Goal: Task Accomplishment & Management: Manage account settings

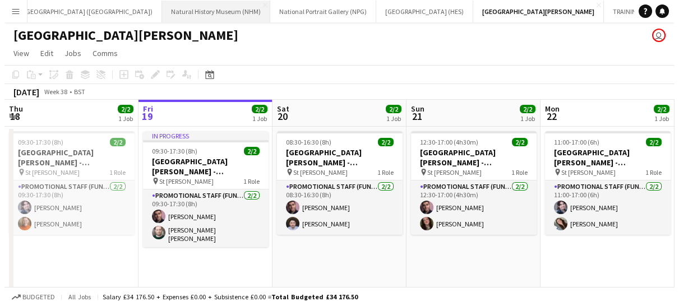
scroll to position [0, 136]
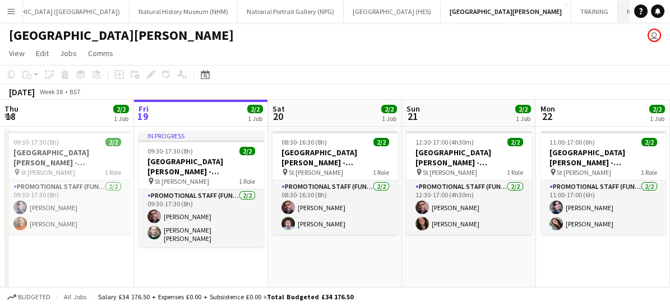
click at [618, 10] on button "National Gallery (NG) Close" at bounding box center [658, 12] width 80 height 22
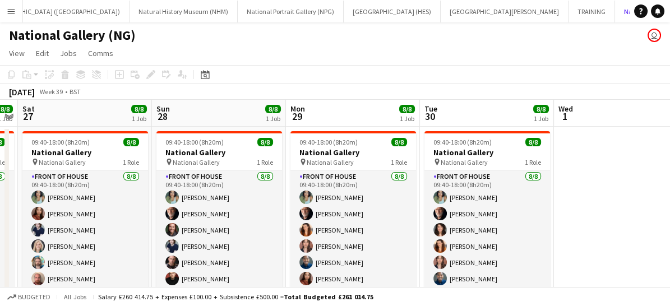
scroll to position [0, 384]
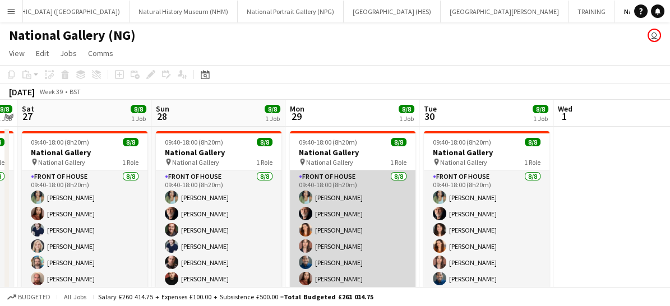
click at [339, 230] on app-card-role "Front of House 8/8 09:40-18:00 (8h20m) Anoushka Deshmukh Robert Gill Lara Spros…" at bounding box center [353, 246] width 126 height 152
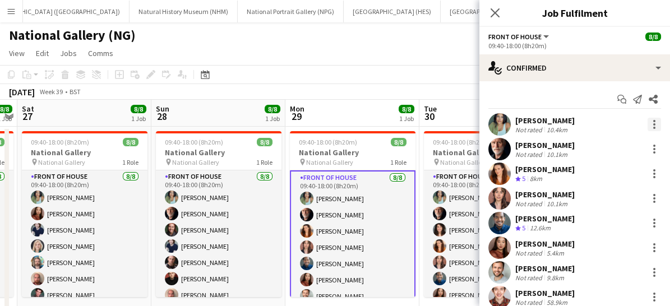
click at [647, 121] on div at bounding box center [653, 124] width 13 height 13
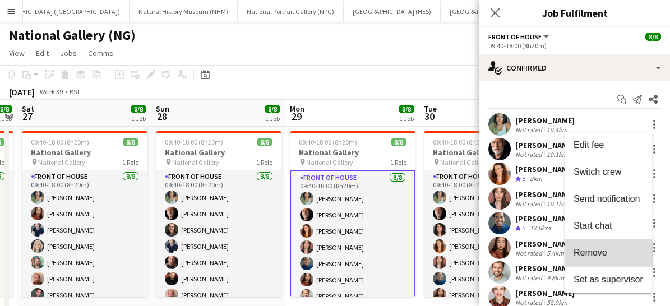
click at [594, 259] on button "Remove" at bounding box center [607, 252] width 87 height 27
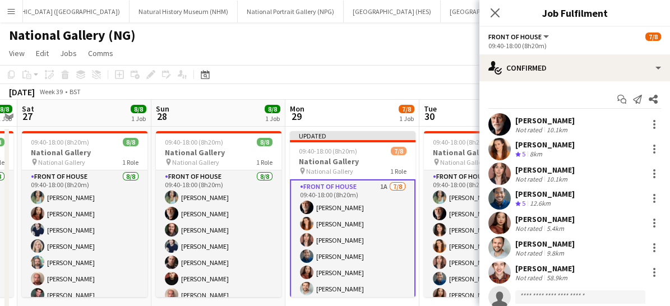
scroll to position [34, 0]
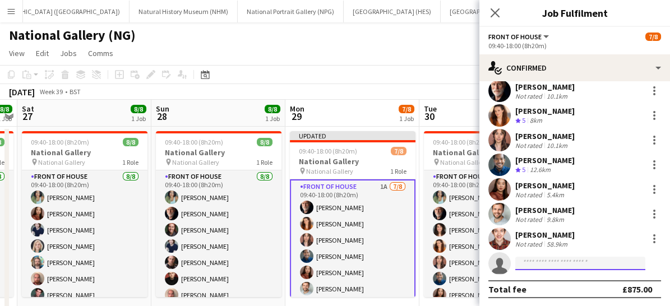
click at [534, 265] on input at bounding box center [580, 263] width 130 height 13
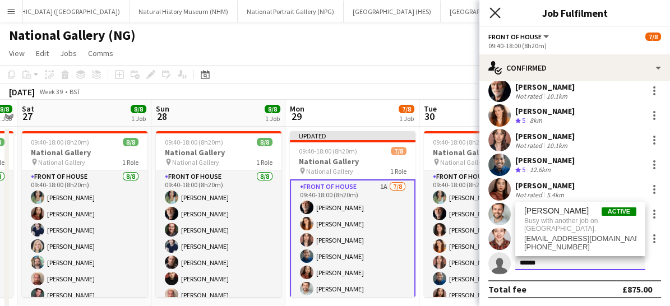
type input "******"
click at [497, 15] on icon at bounding box center [494, 12] width 11 height 11
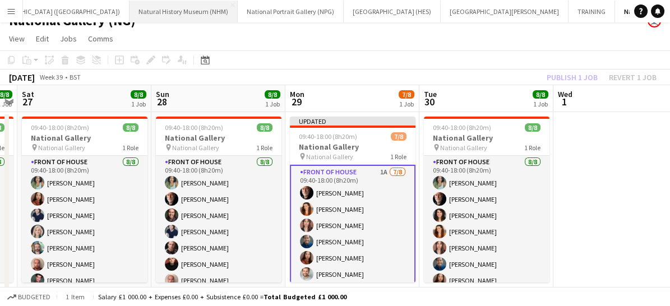
scroll to position [0, 0]
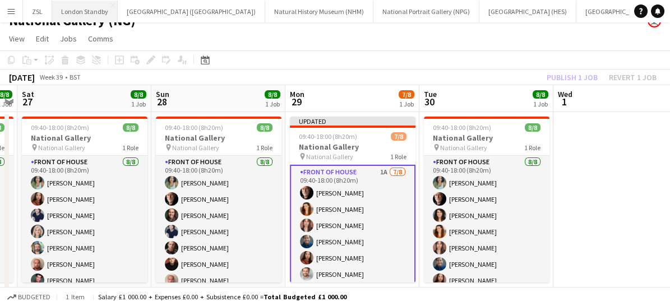
click at [80, 10] on button "London Standby Close" at bounding box center [85, 12] width 66 height 22
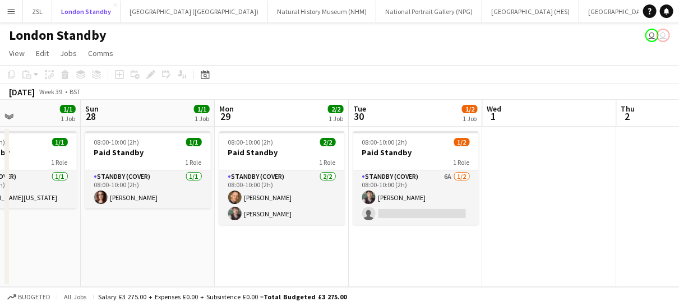
scroll to position [0, 322]
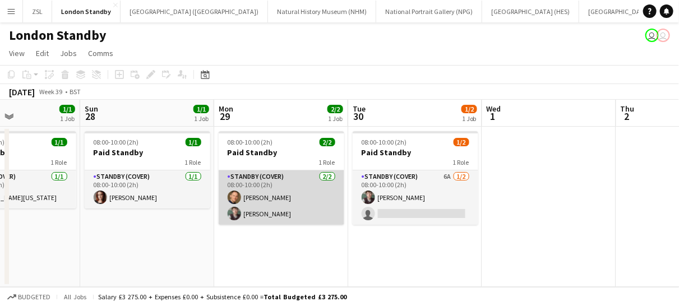
click at [298, 192] on app-card-role "Standby (cover) 2/2 08:00-10:00 (2h) Conrad Williamson Michael Dennison" at bounding box center [282, 197] width 126 height 54
click at [312, 206] on app-card-role "Standby (cover) 2/2 08:00-10:00 (2h) Conrad Williamson Michael Dennison" at bounding box center [282, 197] width 126 height 54
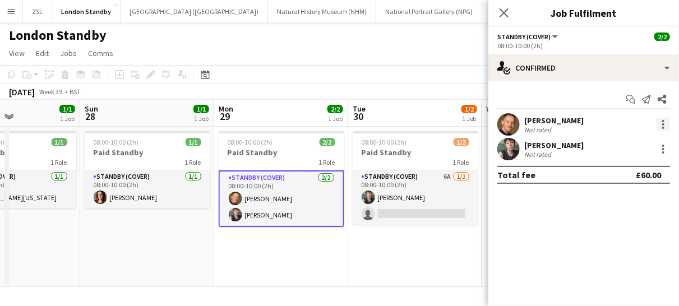
click at [661, 129] on div at bounding box center [662, 124] width 13 height 13
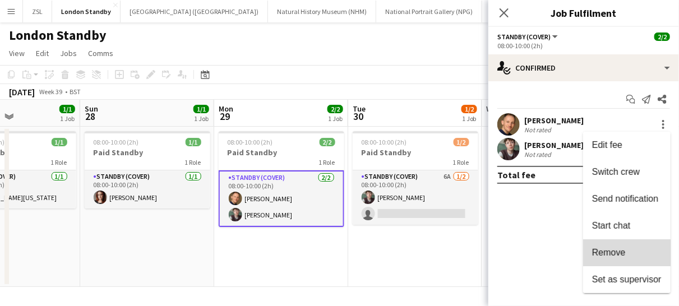
click at [624, 264] on button "Remove" at bounding box center [626, 252] width 87 height 27
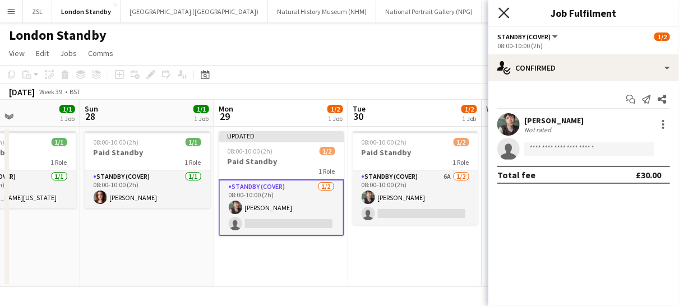
click at [504, 12] on icon at bounding box center [503, 12] width 11 height 11
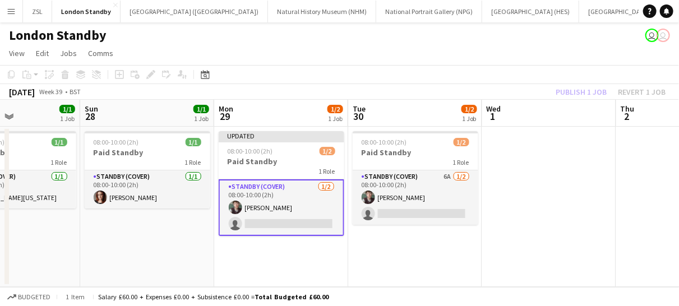
click at [314, 215] on app-card-role "Standby (cover) 1/2 08:00-10:00 (2h) Michael Dennison single-neutral-actions" at bounding box center [282, 207] width 126 height 57
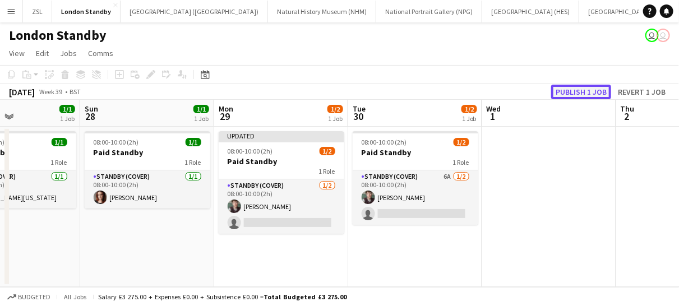
click at [567, 93] on button "Publish 1 job" at bounding box center [581, 92] width 60 height 15
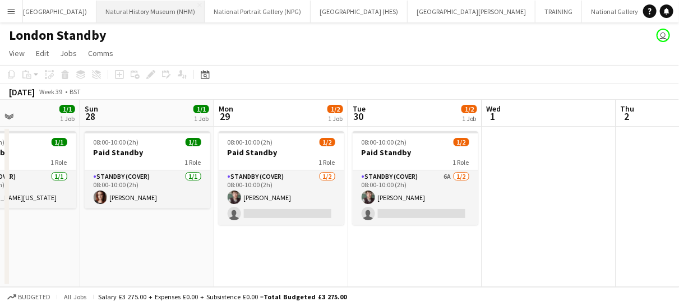
scroll to position [0, 269]
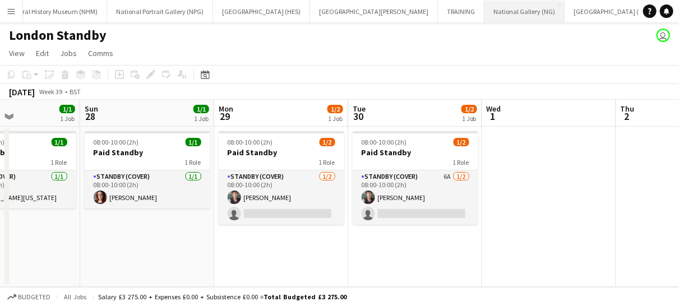
click at [484, 10] on button "National Gallery (NG) Close" at bounding box center [524, 12] width 80 height 22
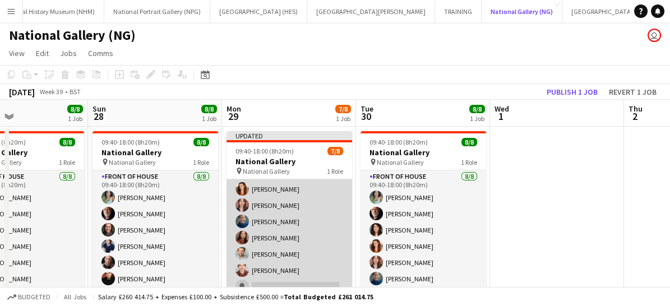
scroll to position [56, 0]
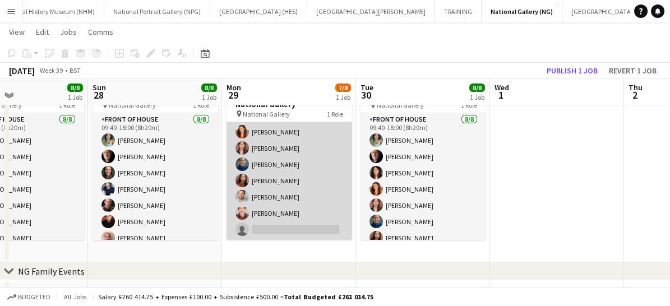
click at [291, 222] on app-card-role "Front of House 1A 7/8 09:40-18:00 (8h20m) Robert Gill Lara Sprosen Nadia Abouay…" at bounding box center [289, 165] width 126 height 152
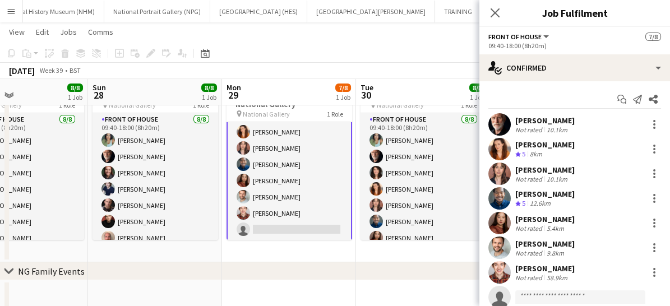
scroll to position [34, 0]
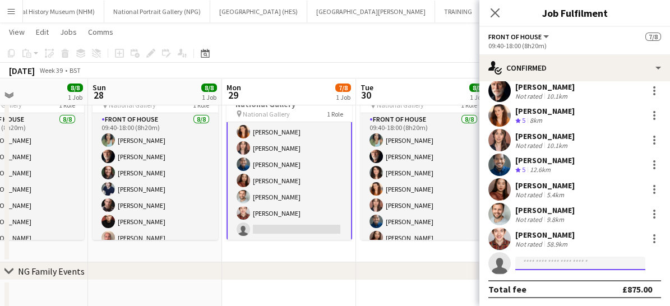
click at [545, 262] on input at bounding box center [580, 263] width 130 height 13
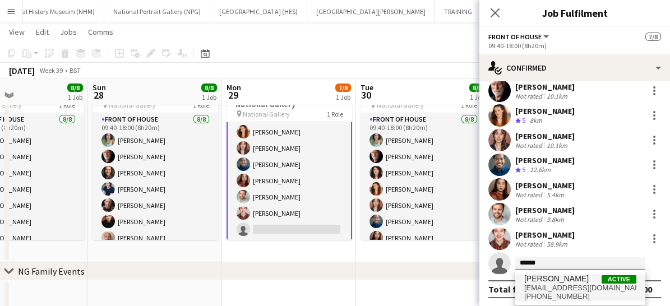
type input "******"
click at [542, 280] on span "Conrad Williamson" at bounding box center [556, 279] width 64 height 10
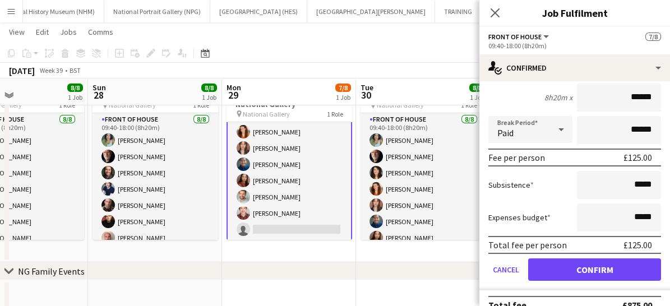
scroll to position [272, 0]
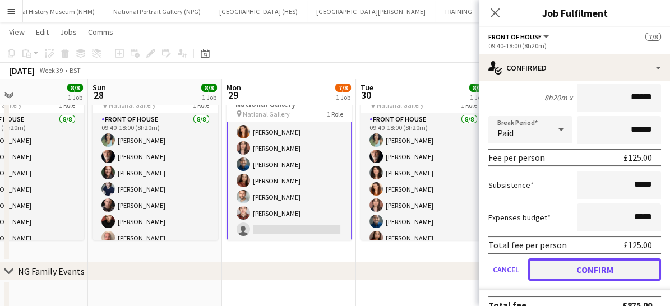
click at [561, 268] on button "Confirm" at bounding box center [594, 269] width 133 height 22
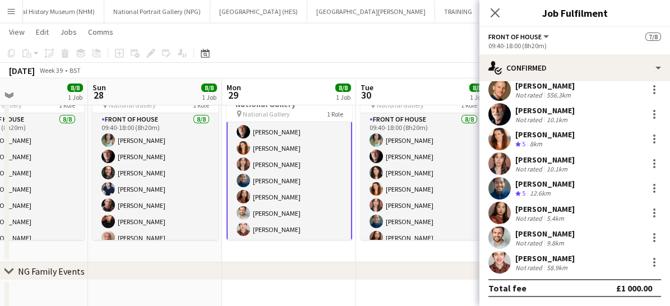
scroll to position [34, 0]
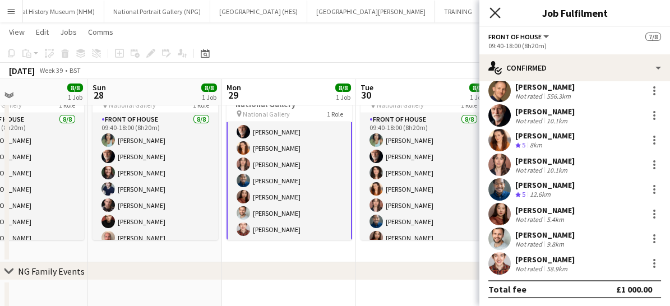
click at [498, 8] on icon at bounding box center [494, 12] width 11 height 11
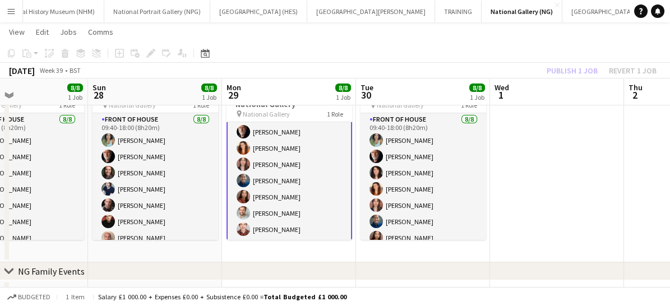
click at [307, 202] on app-card-role "Front of House 8/8 09:40-18:00 (8h20m) Conrad Williamson Robert Gill Lara Spros…" at bounding box center [289, 164] width 126 height 154
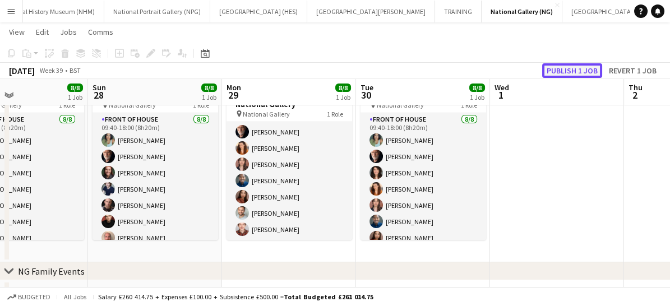
click at [574, 68] on button "Publish 1 job" at bounding box center [572, 70] width 60 height 15
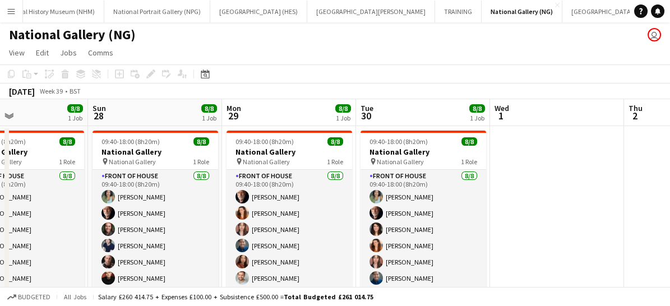
scroll to position [1, 0]
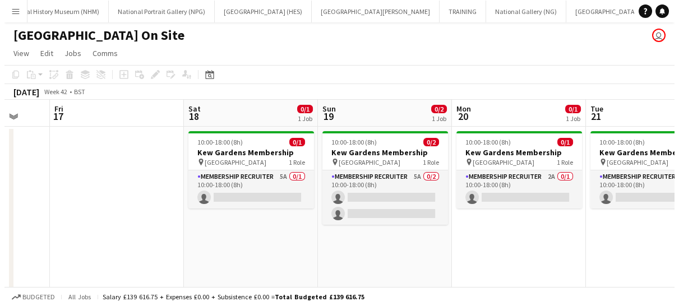
scroll to position [0, 360]
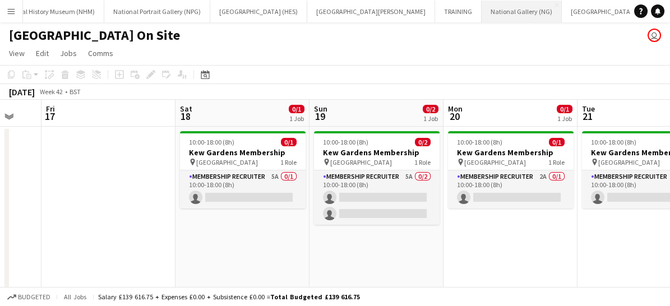
click at [481, 16] on button "National Gallery (NG) Close" at bounding box center [521, 12] width 80 height 22
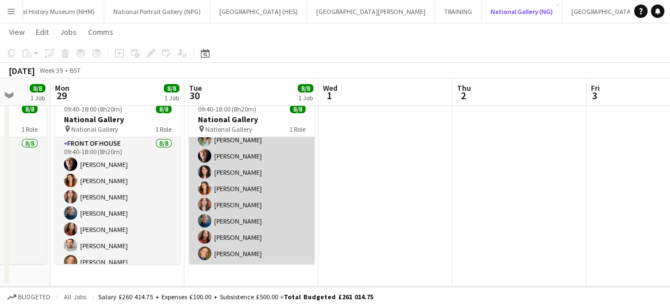
scroll to position [26, 0]
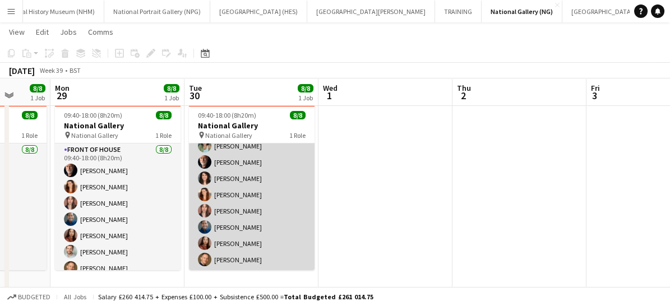
click at [261, 199] on app-card-role "Front of House 8/8 09:40-18:00 (8h20m) Anoushka Deshmukh Robert Gill Olivia Smi…" at bounding box center [252, 195] width 126 height 152
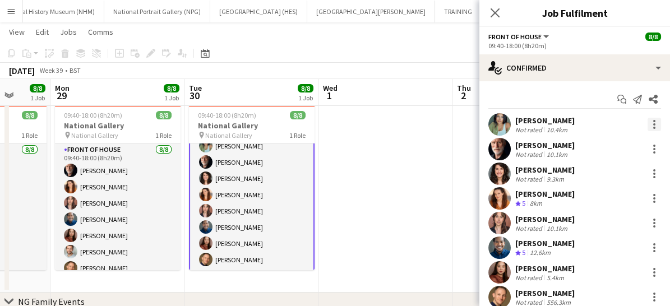
click at [653, 120] on div at bounding box center [654, 121] width 2 height 2
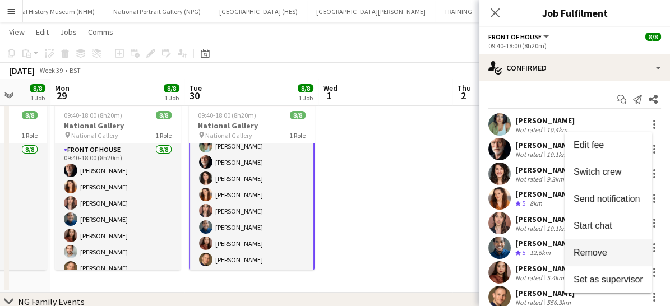
click at [601, 257] on span "Remove" at bounding box center [590, 253] width 34 height 10
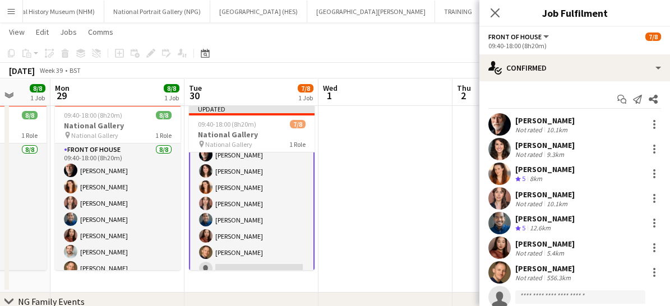
scroll to position [34, 0]
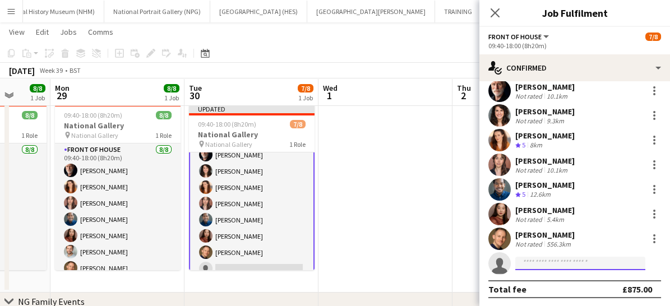
click at [541, 261] on input at bounding box center [580, 263] width 130 height 13
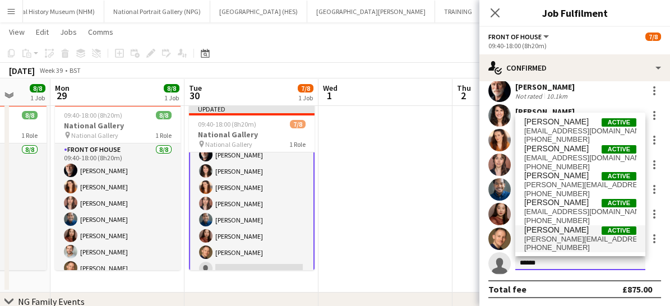
type input "*****"
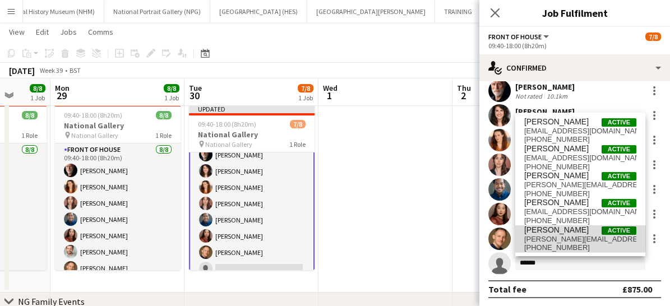
click at [550, 232] on span "James Keningale" at bounding box center [556, 230] width 64 height 10
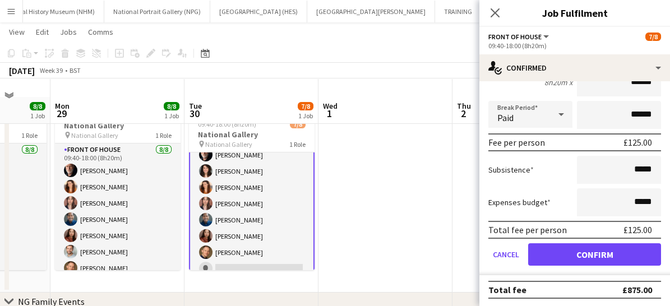
scroll to position [76, 0]
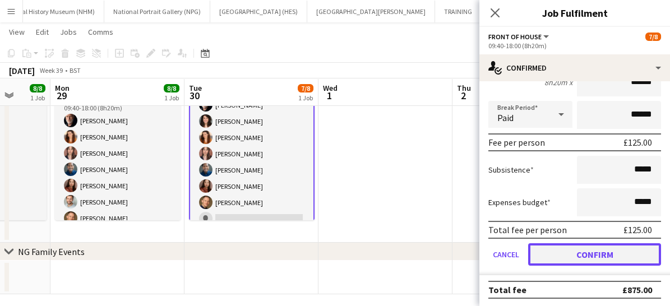
click at [559, 258] on button "Confirm" at bounding box center [594, 254] width 133 height 22
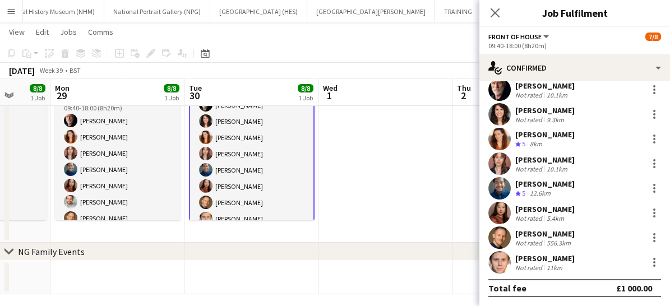
scroll to position [34, 0]
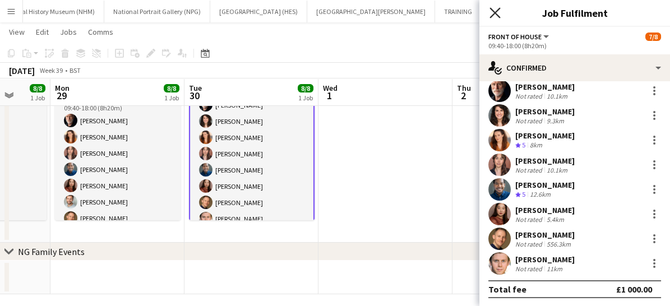
click at [499, 16] on icon "Close pop-in" at bounding box center [494, 12] width 11 height 11
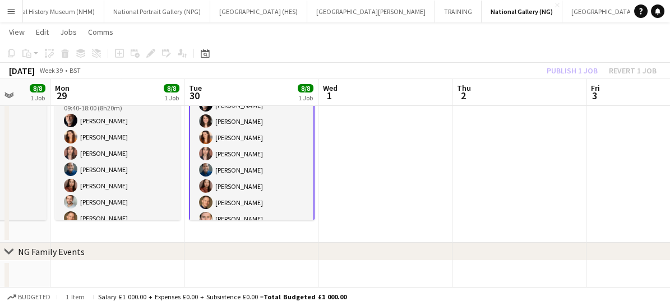
click at [276, 158] on app-card-role "Front of House 8/8 09:40-18:00 (8h20m) Robert Gill Olivia Smith Lara Sprosen Na…" at bounding box center [252, 154] width 126 height 154
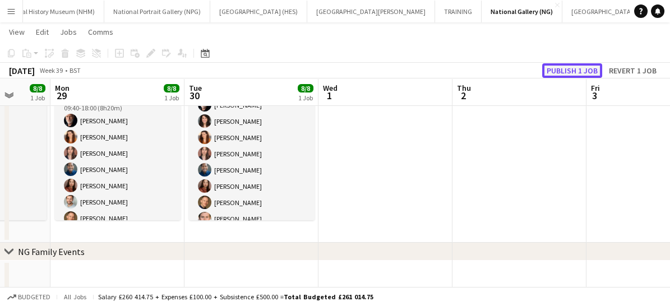
click at [564, 63] on button "Publish 1 job" at bounding box center [572, 70] width 60 height 15
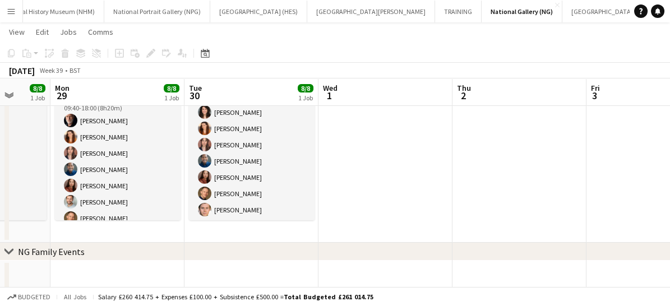
click at [7, 8] on app-icon "Menu" at bounding box center [11, 11] width 9 height 9
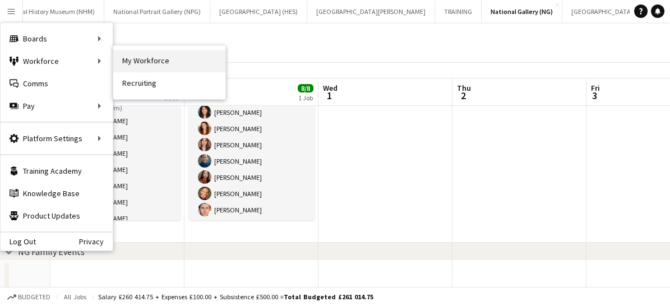
click at [147, 61] on link "My Workforce" at bounding box center [169, 61] width 112 height 22
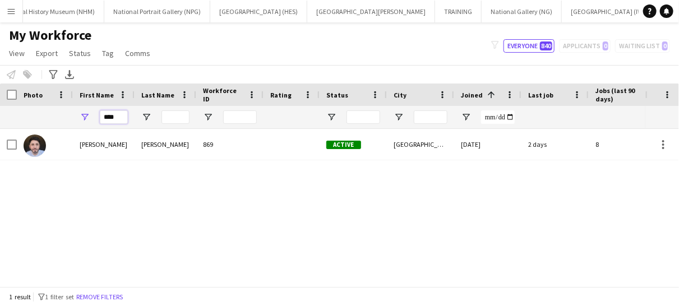
drag, startPoint x: 119, startPoint y: 116, endPoint x: 94, endPoint y: 113, distance: 24.9
click at [94, 113] on div "****" at bounding box center [104, 117] width 62 height 22
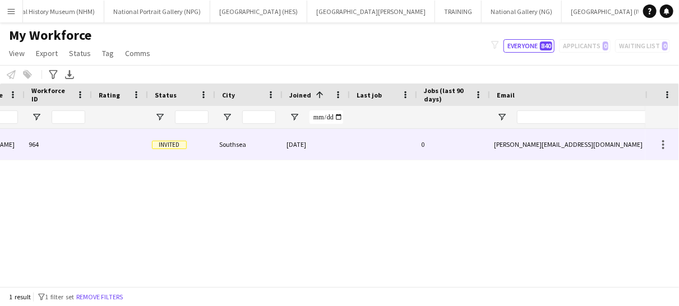
scroll to position [0, 174]
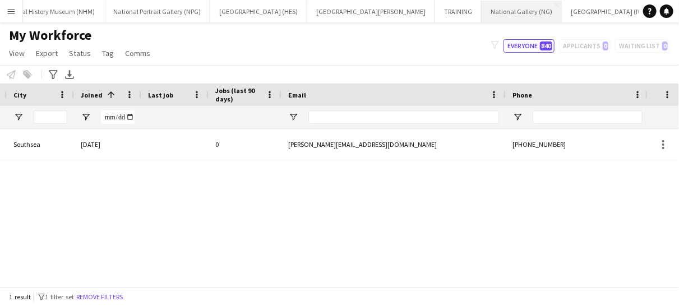
type input "******"
